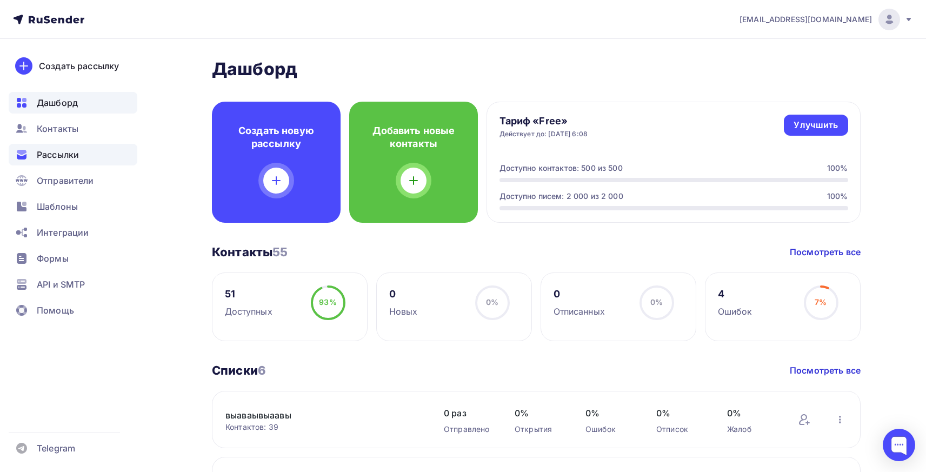
click at [66, 160] on span "Рассылки" at bounding box center [58, 154] width 42 height 13
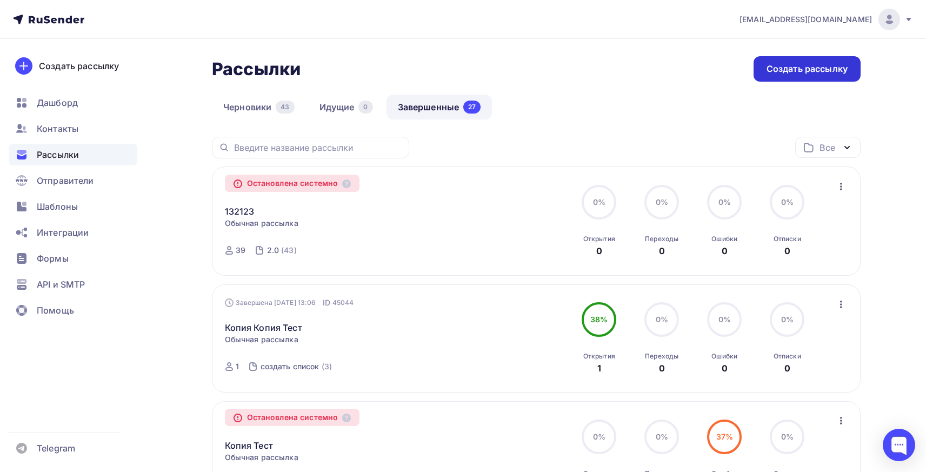
click at [783, 78] on div "Создать рассылку" at bounding box center [806, 68] width 107 height 25
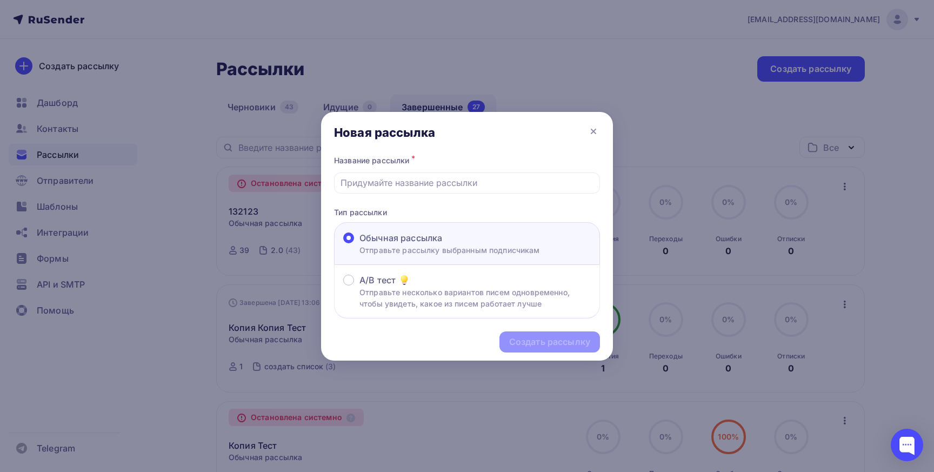
click at [440, 195] on div "Название рассылки * Тип рассылки Обычная рассылка Отправьте рассылку выбранным …" at bounding box center [467, 236] width 292 height 166
click at [440, 184] on input "text" at bounding box center [466, 182] width 253 height 13
type input "Тест"
click at [489, 153] on div "Название рассылки *" at bounding box center [467, 160] width 266 height 15
click at [550, 337] on div "Создать рассылку" at bounding box center [549, 342] width 81 height 12
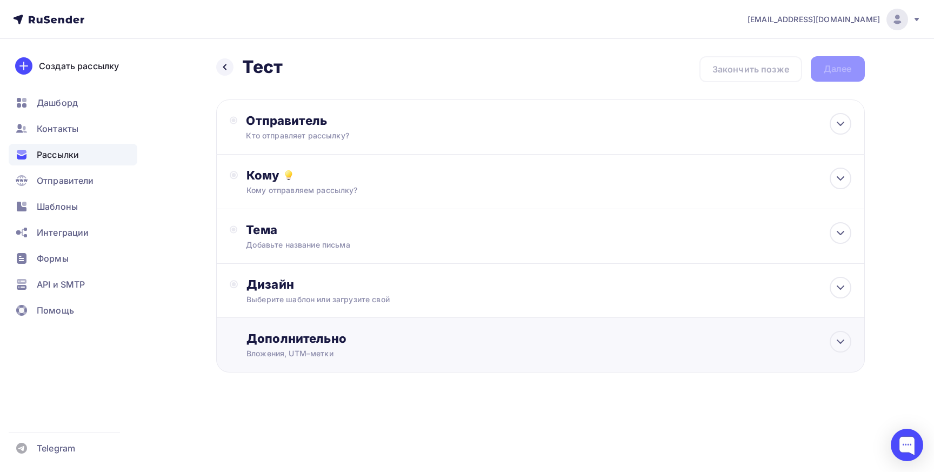
click at [285, 343] on div "Дополнительно" at bounding box center [548, 338] width 604 height 15
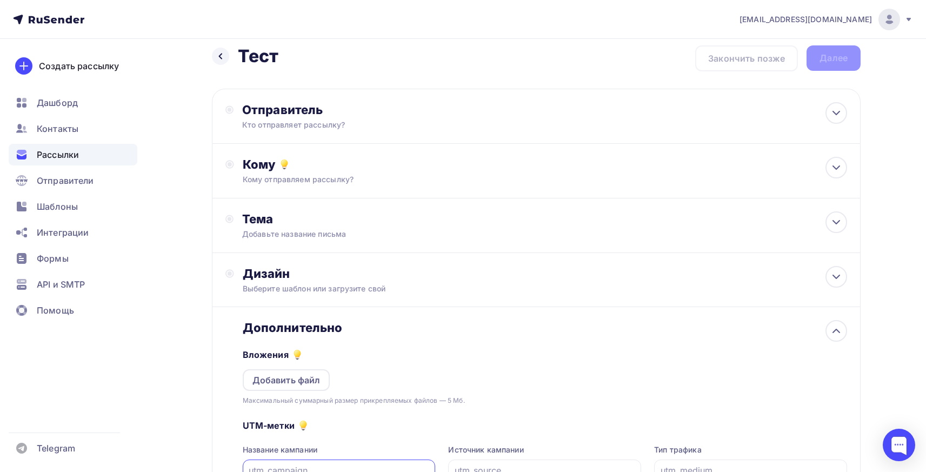
scroll to position [10, 0]
click at [170, 338] on div "Назад Тест Тест Закончить позже Далее Отправитель Кто отправляет рассылку? Emai…" at bounding box center [463, 316] width 886 height 574
click at [295, 337] on link "Подробнее о том, как создать рассылку с вложением" at bounding box center [294, 336] width 181 height 8
